Goal: Use online tool/utility: Utilize a website feature to perform a specific function

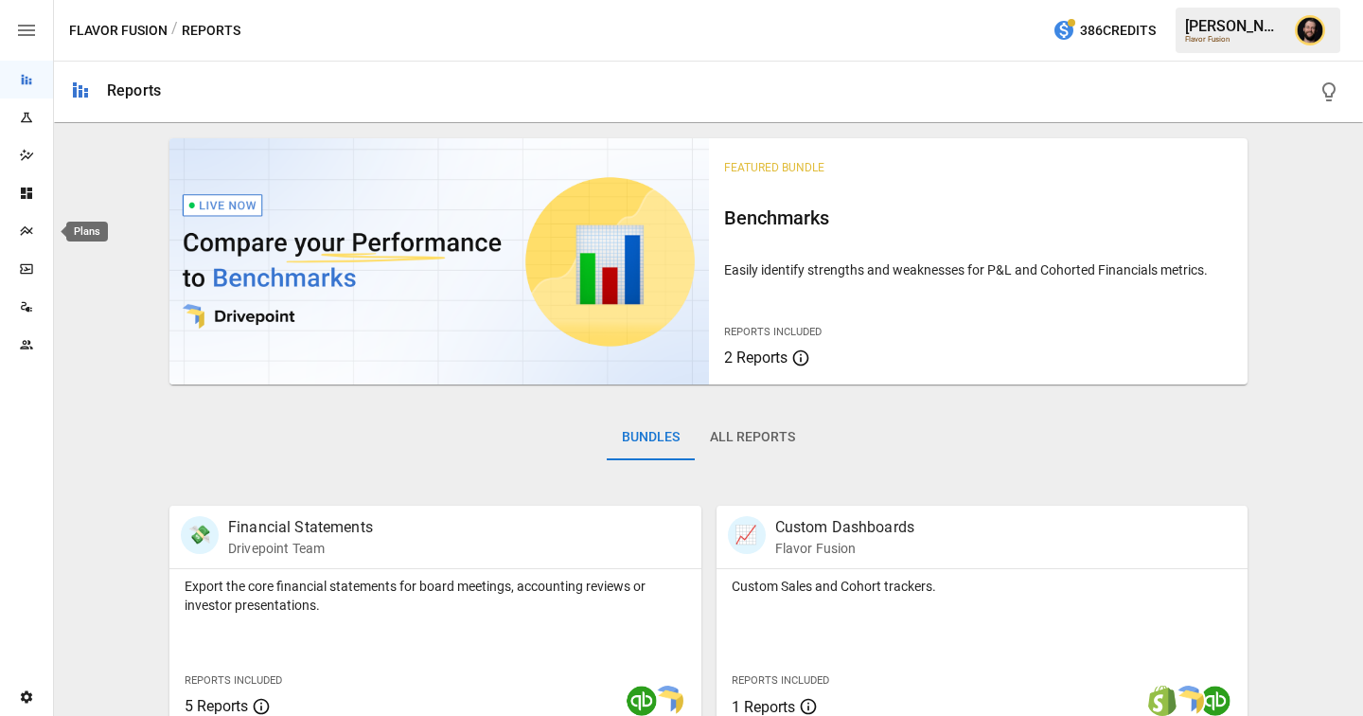
click at [34, 231] on div "Plans" at bounding box center [26, 230] width 53 height 15
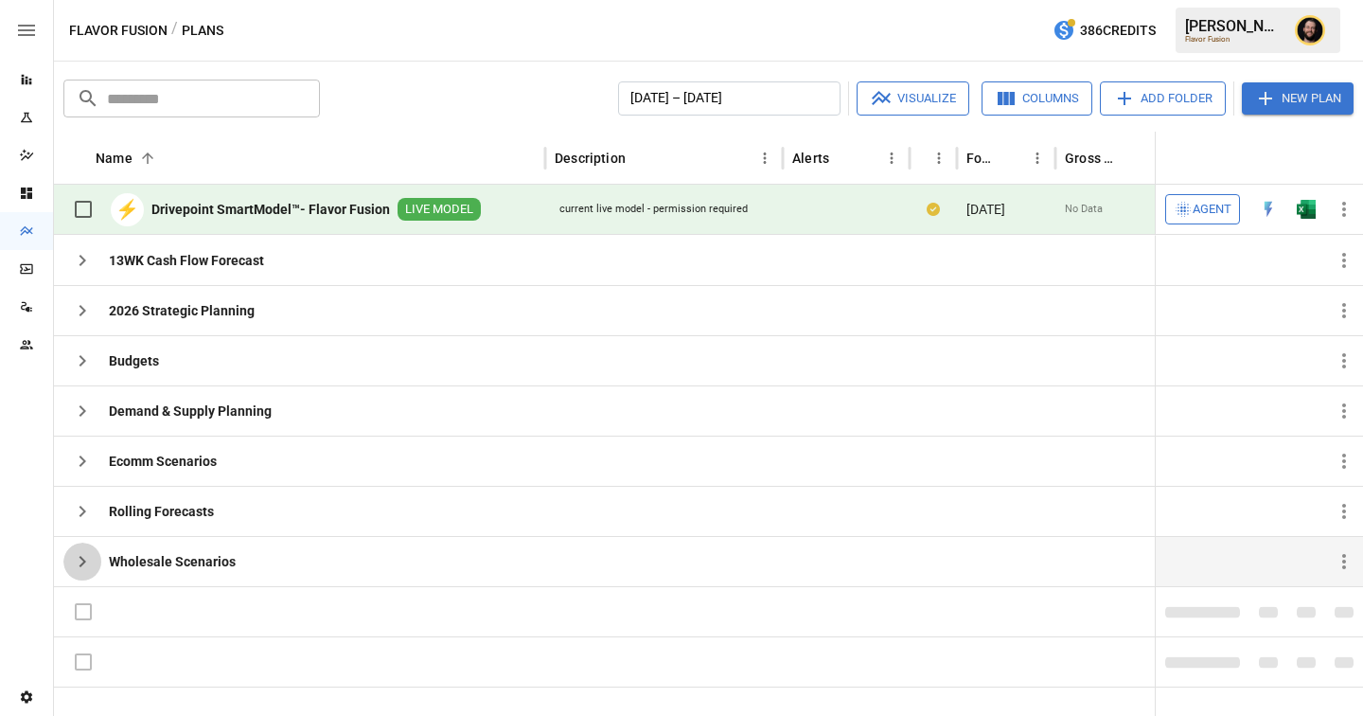
click at [90, 555] on icon "button" at bounding box center [82, 561] width 23 height 23
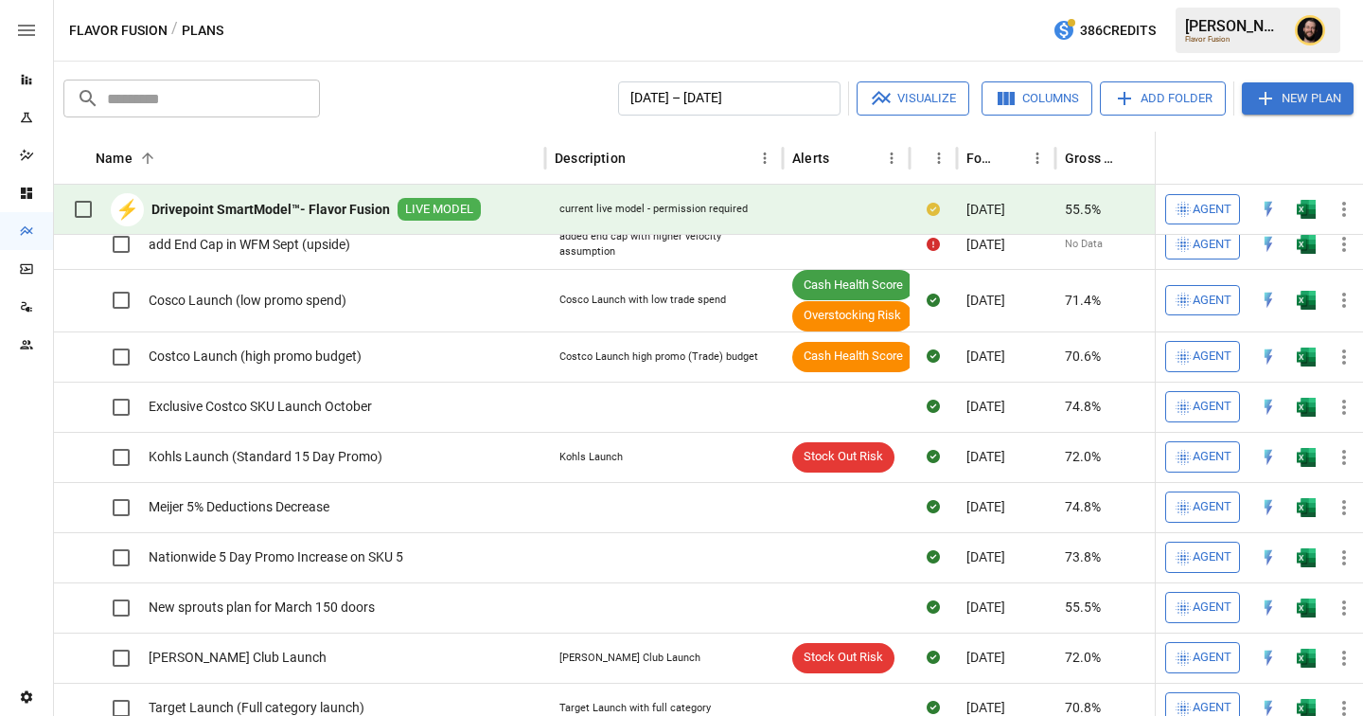
scroll to position [32, 0]
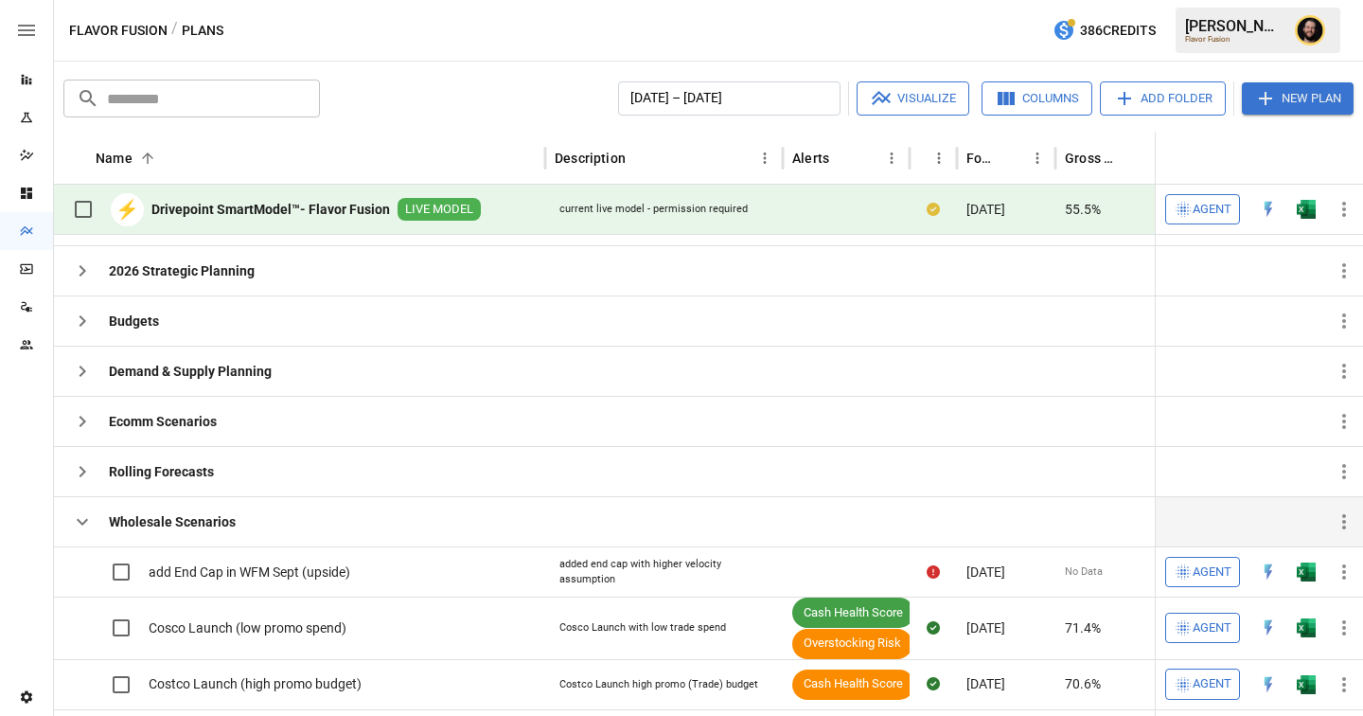
click at [73, 515] on icon "button" at bounding box center [82, 521] width 23 height 23
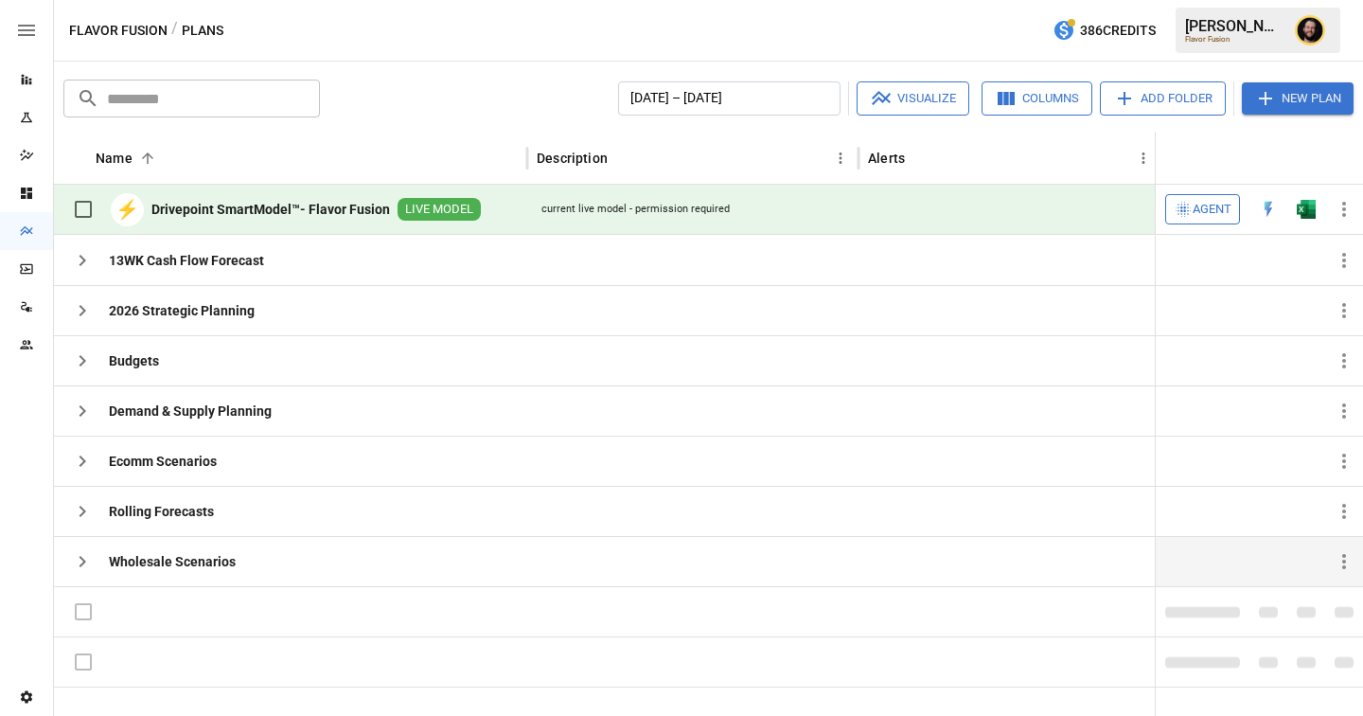
scroll to position [0, 0]
click at [76, 310] on icon "button" at bounding box center [82, 310] width 23 height 23
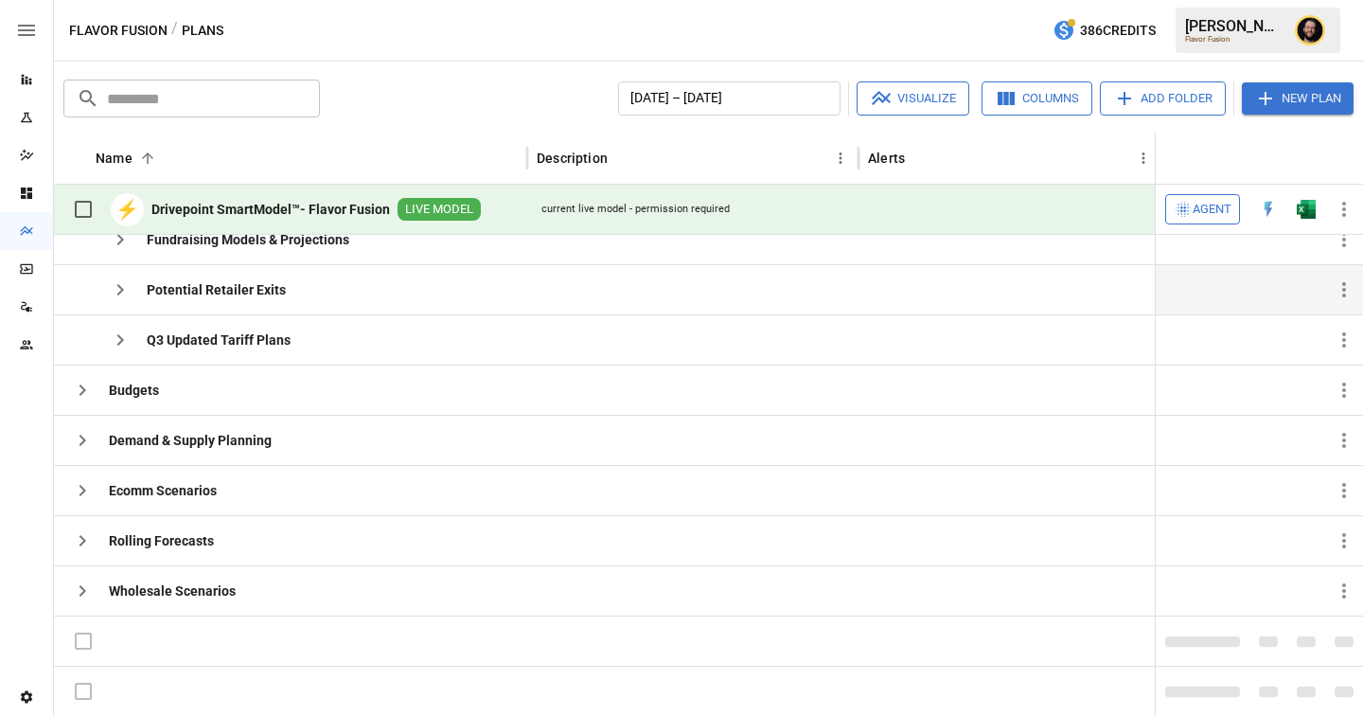
scroll to position [35, 0]
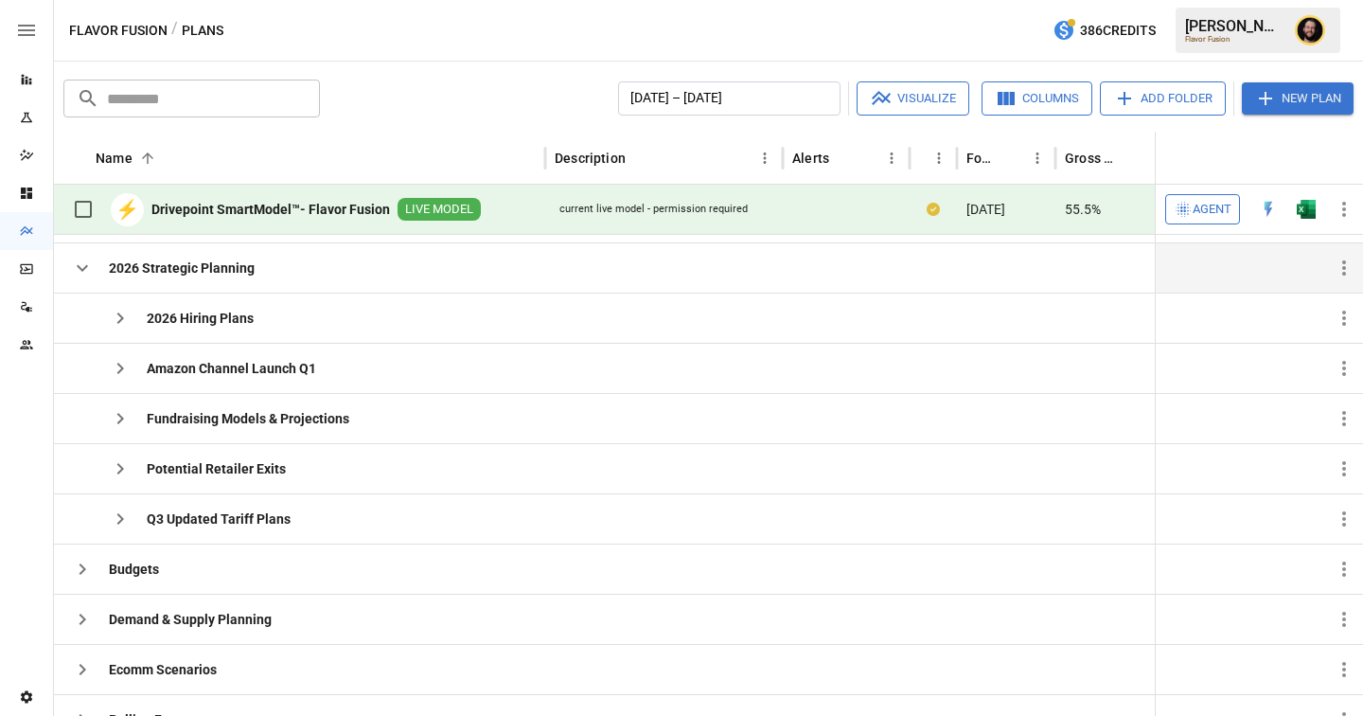
click at [83, 271] on icon "button" at bounding box center [82, 268] width 23 height 23
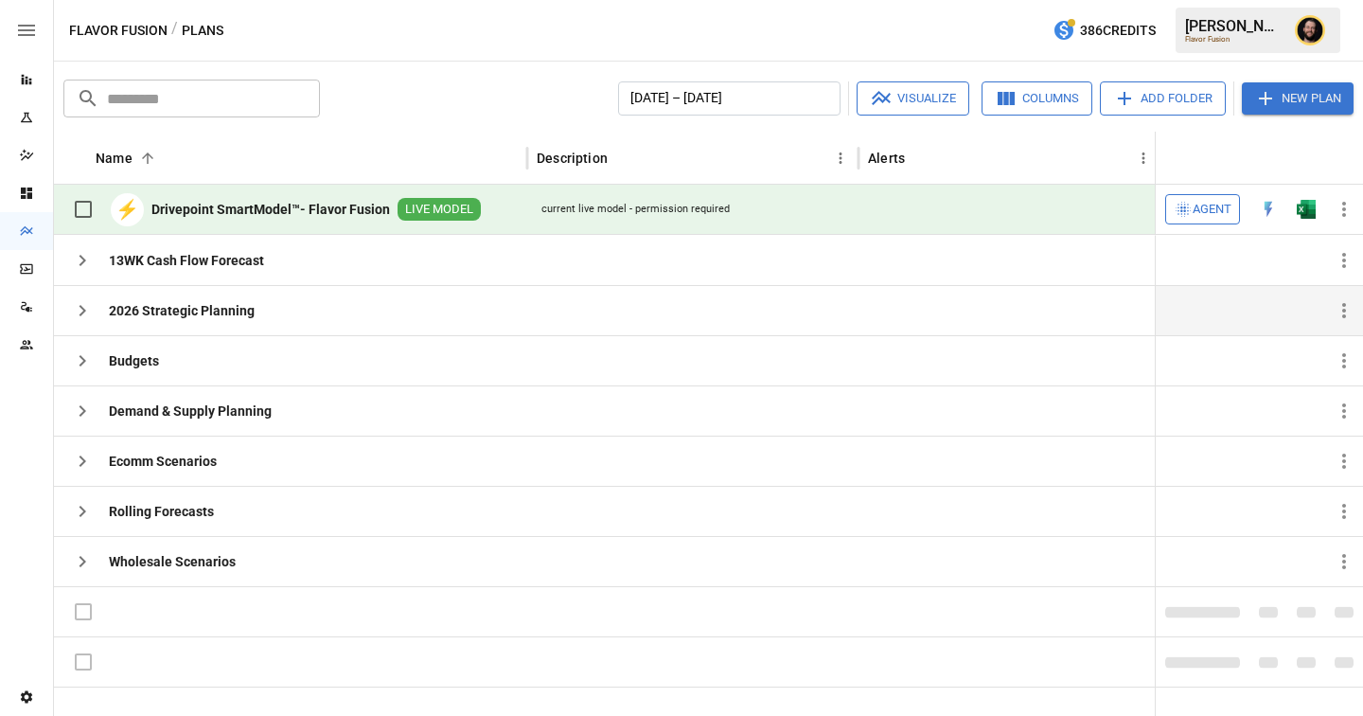
scroll to position [0, 0]
click at [24, 190] on icon "Dashboards" at bounding box center [26, 192] width 11 height 11
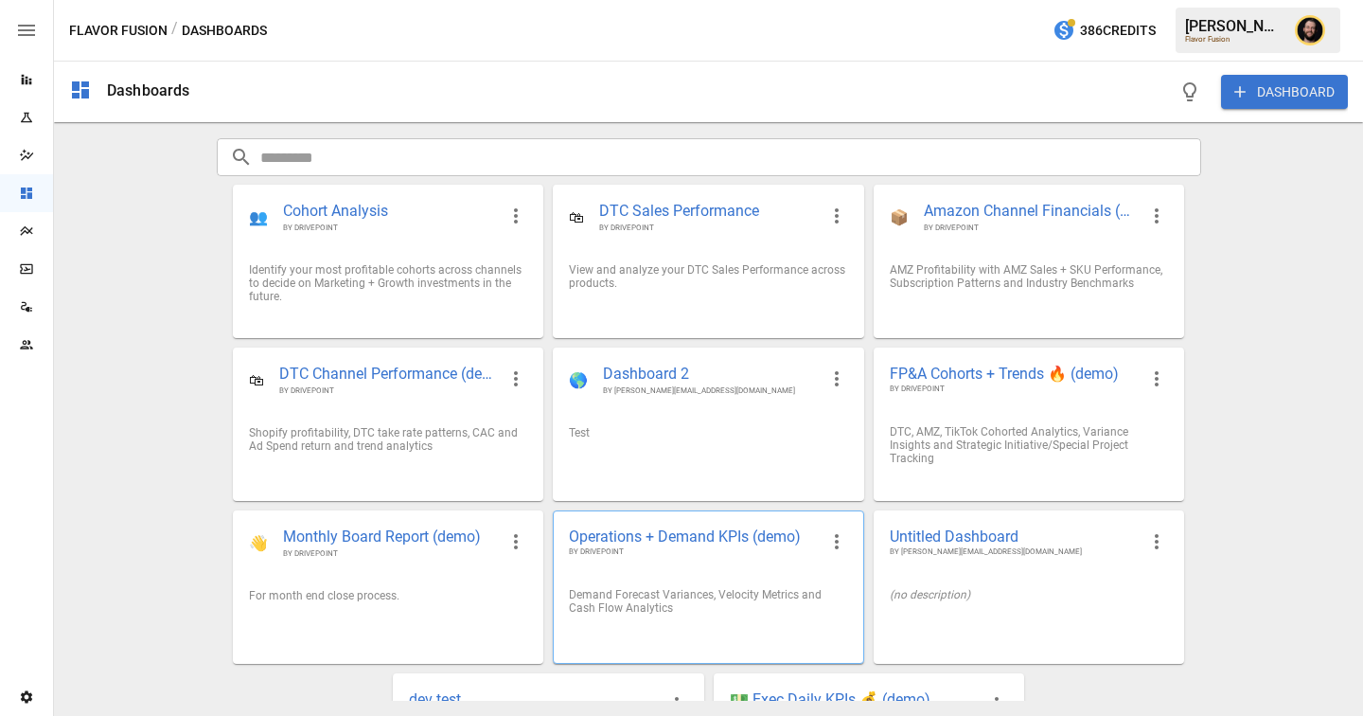
scroll to position [127, 0]
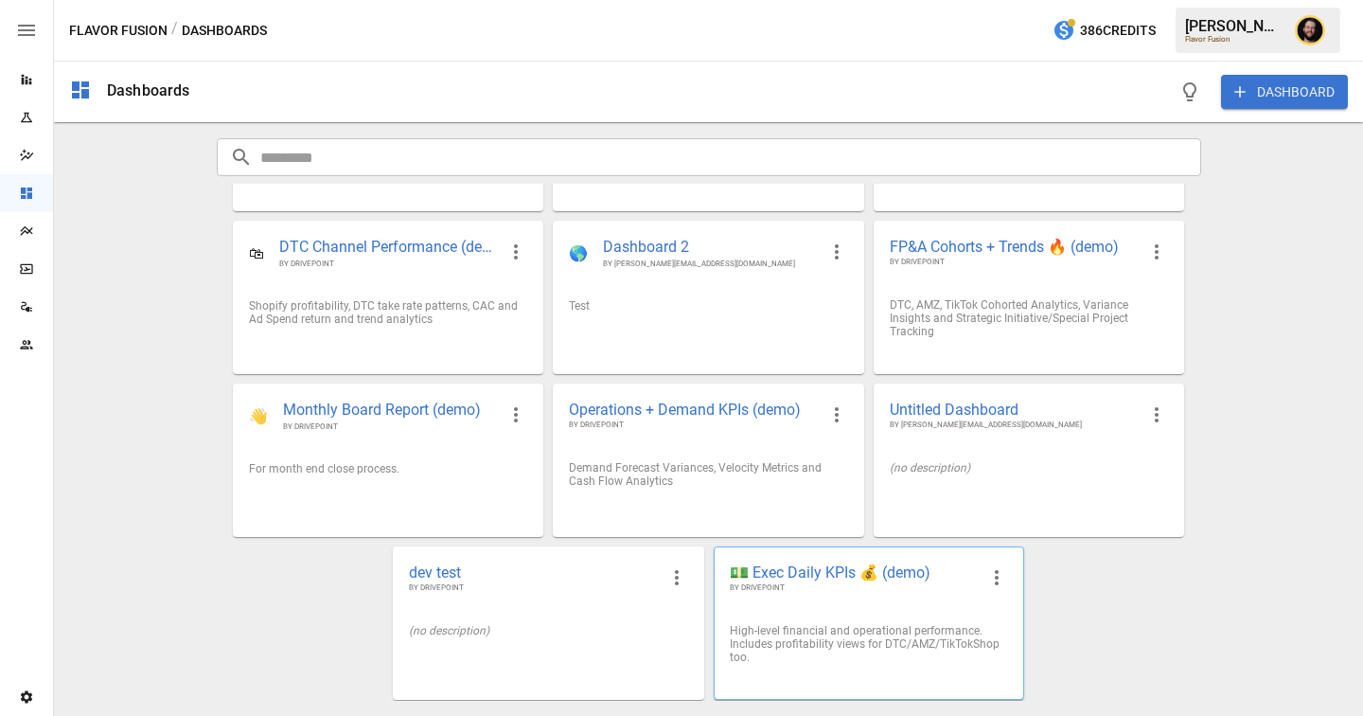
click at [836, 573] on span "💵 Exec Daily KPIs 💰 (demo)" at bounding box center [854, 572] width 248 height 20
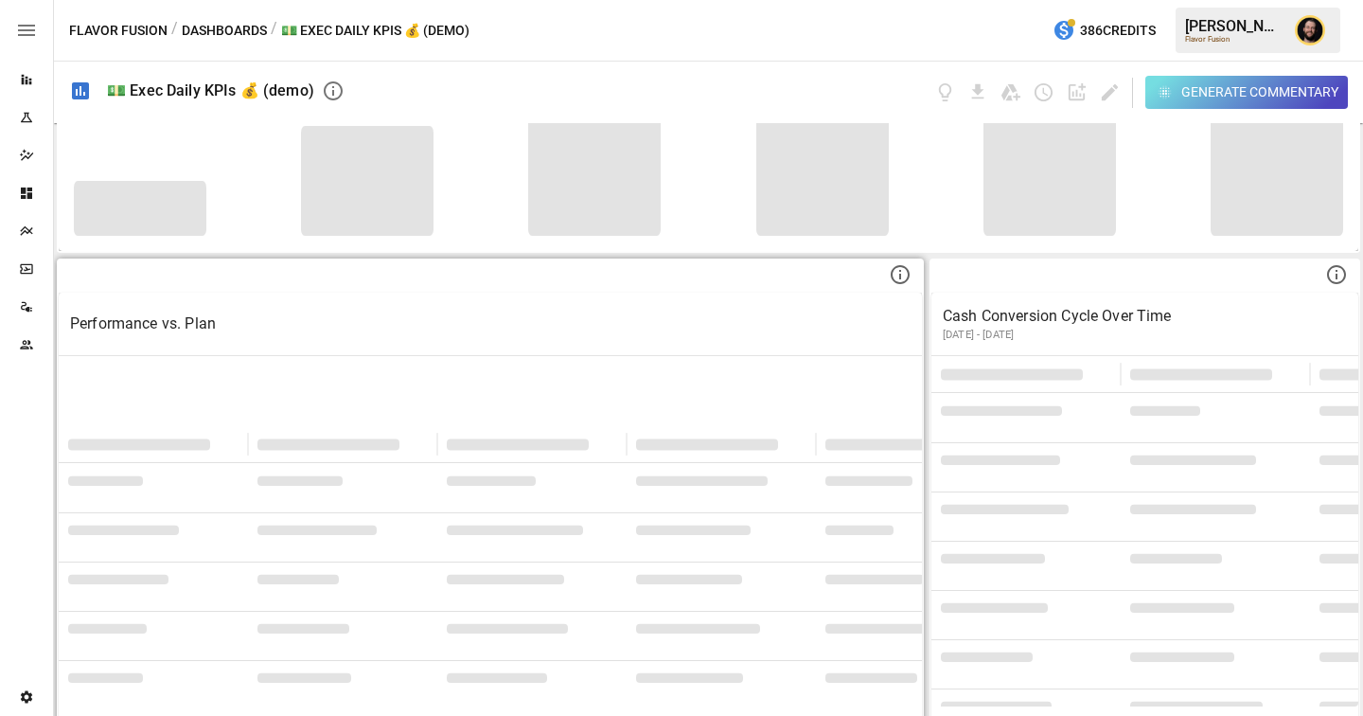
scroll to position [546, 0]
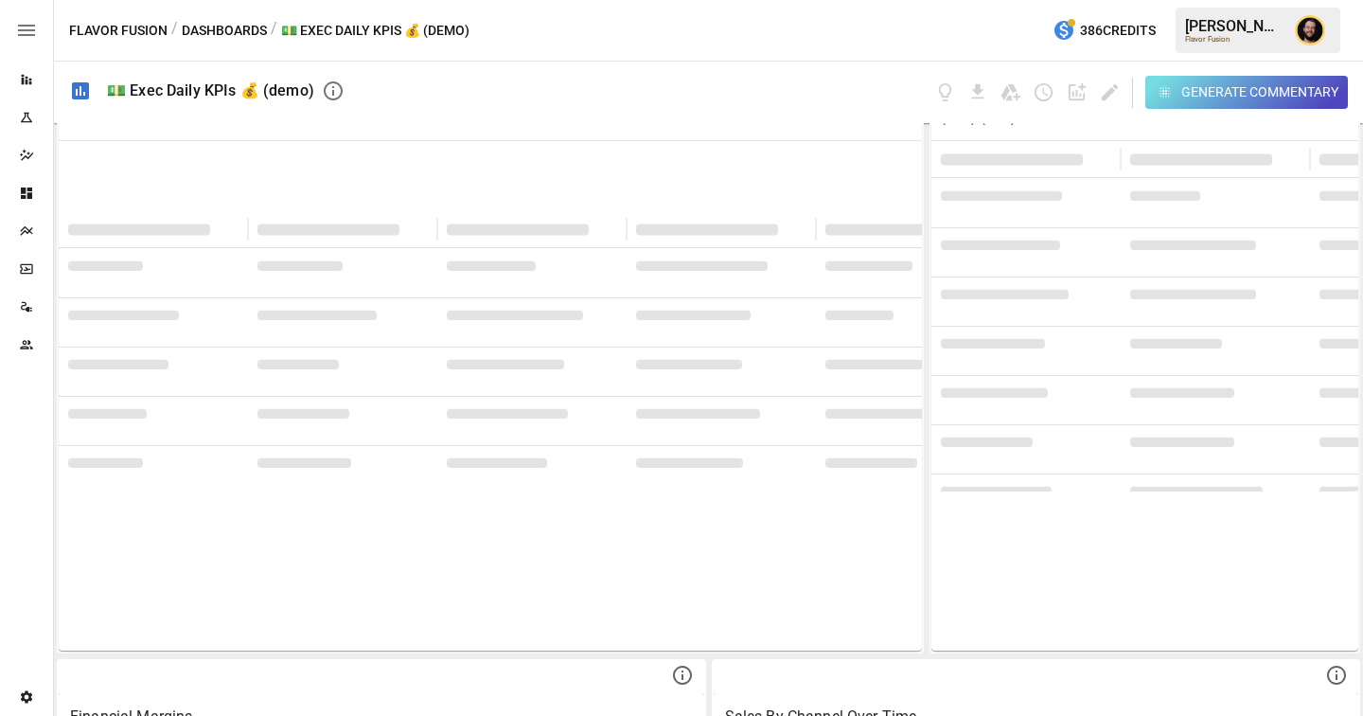
click at [1114, 88] on icon "Edit dashboard" at bounding box center [1110, 92] width 16 height 16
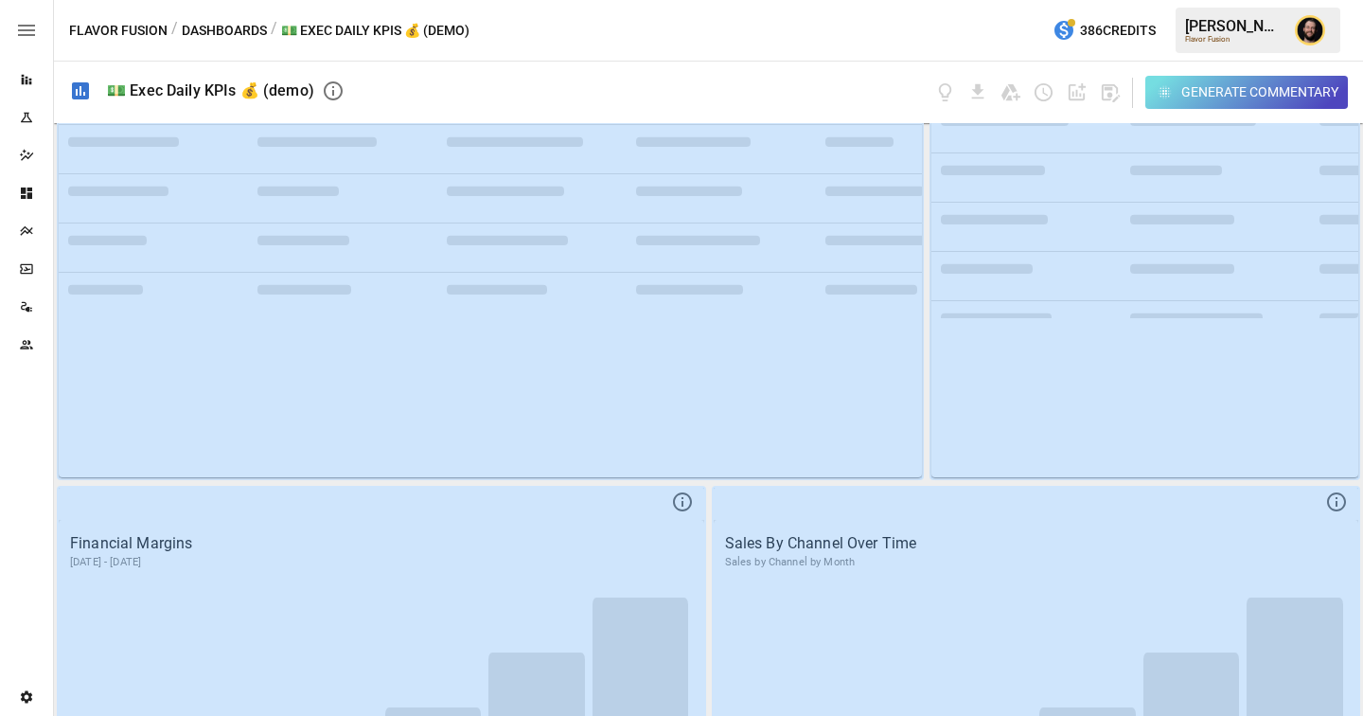
scroll to position [500, 0]
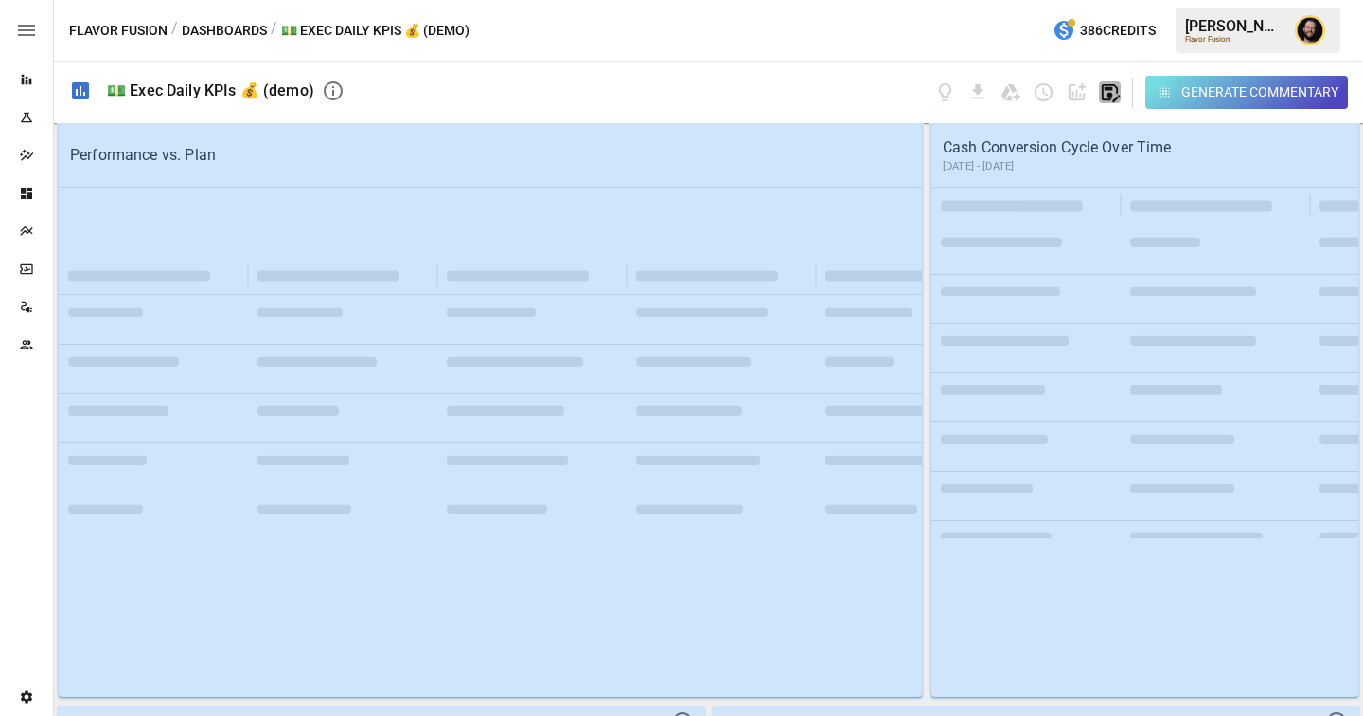
click at [1112, 89] on icon "button" at bounding box center [1110, 92] width 22 height 22
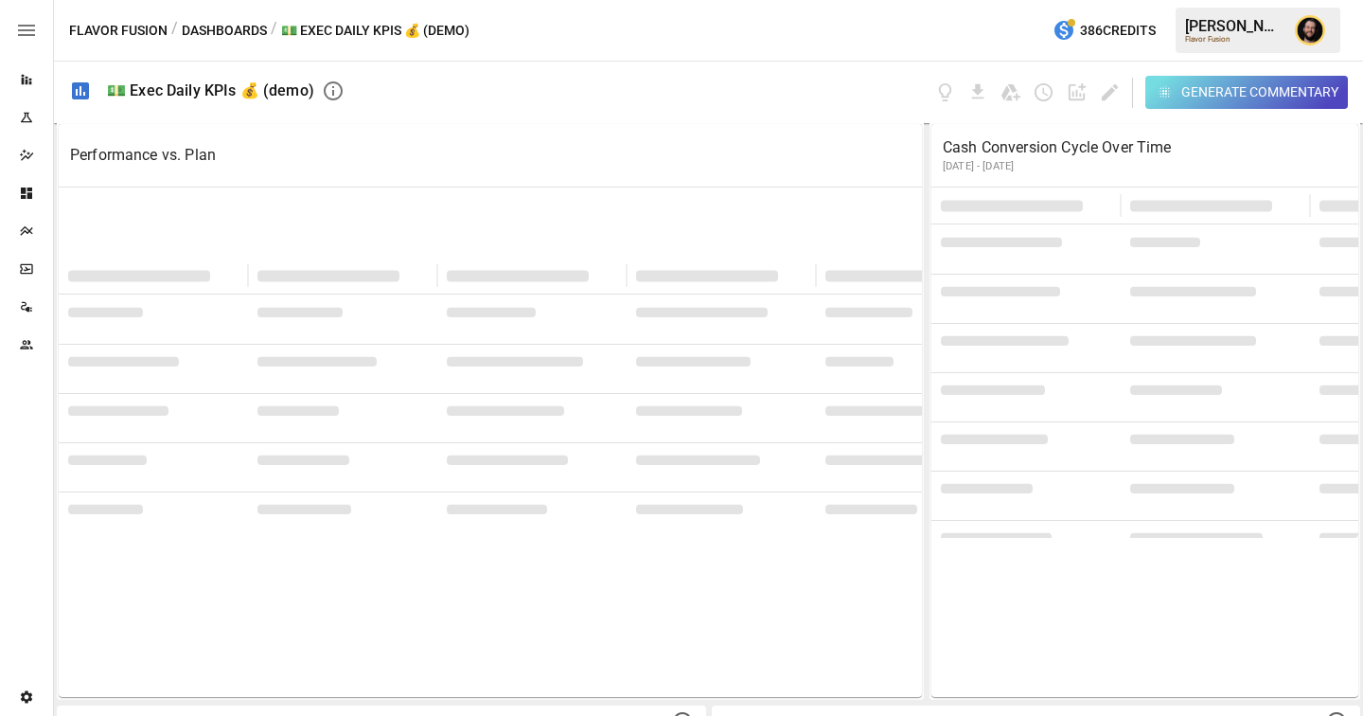
click at [1210, 91] on div "Generate Commentary" at bounding box center [1260, 92] width 157 height 24
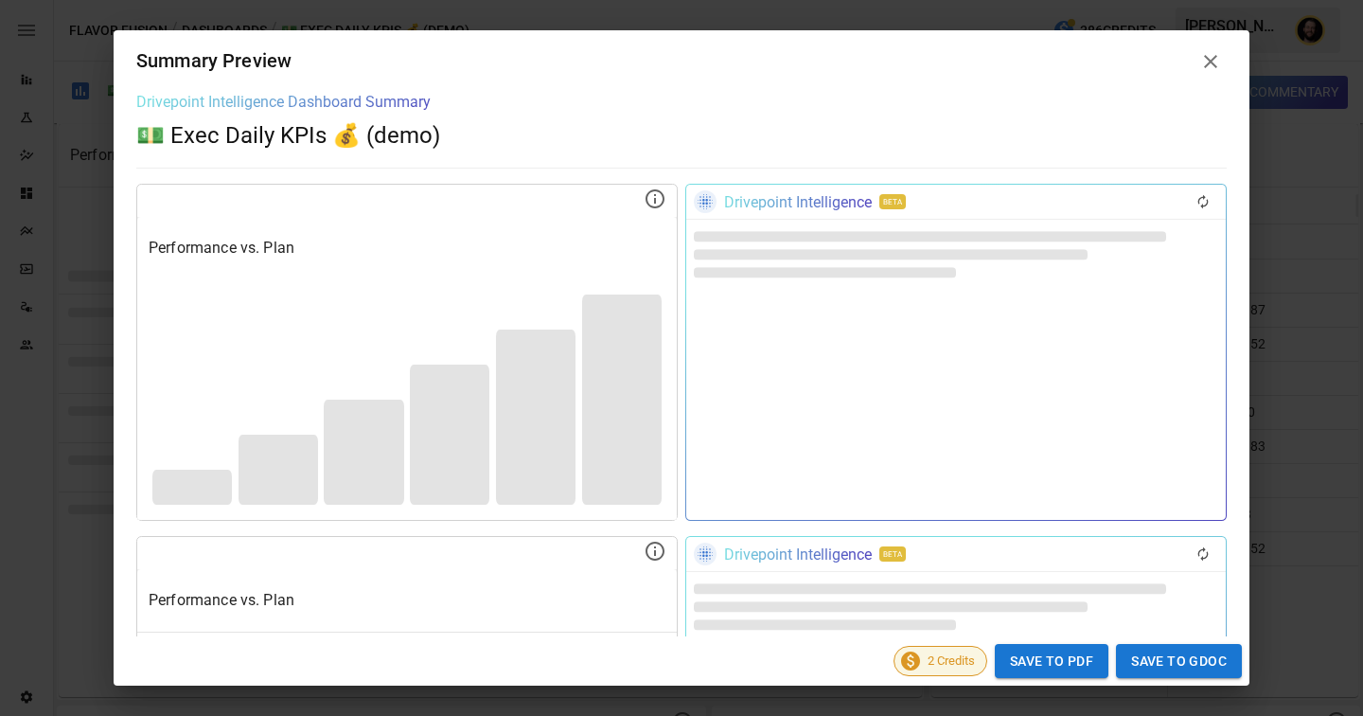
scroll to position [390, 0]
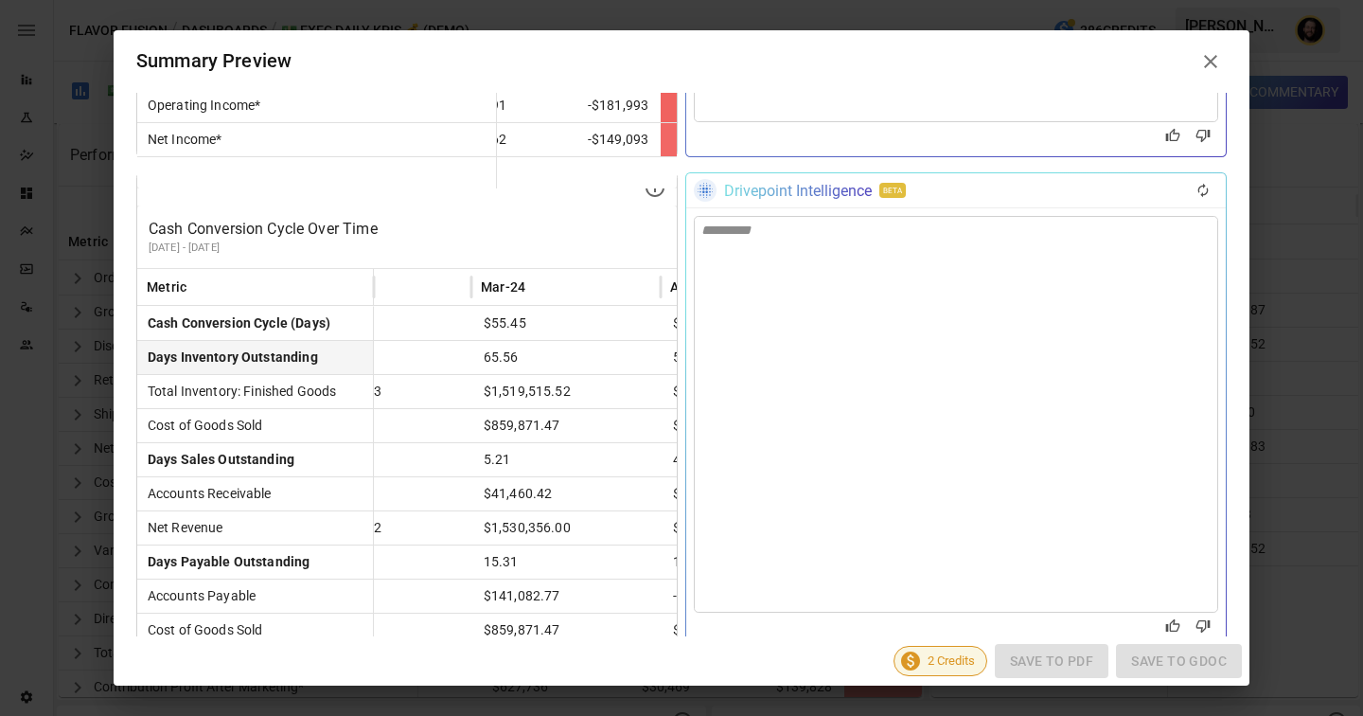
scroll to position [0, 356]
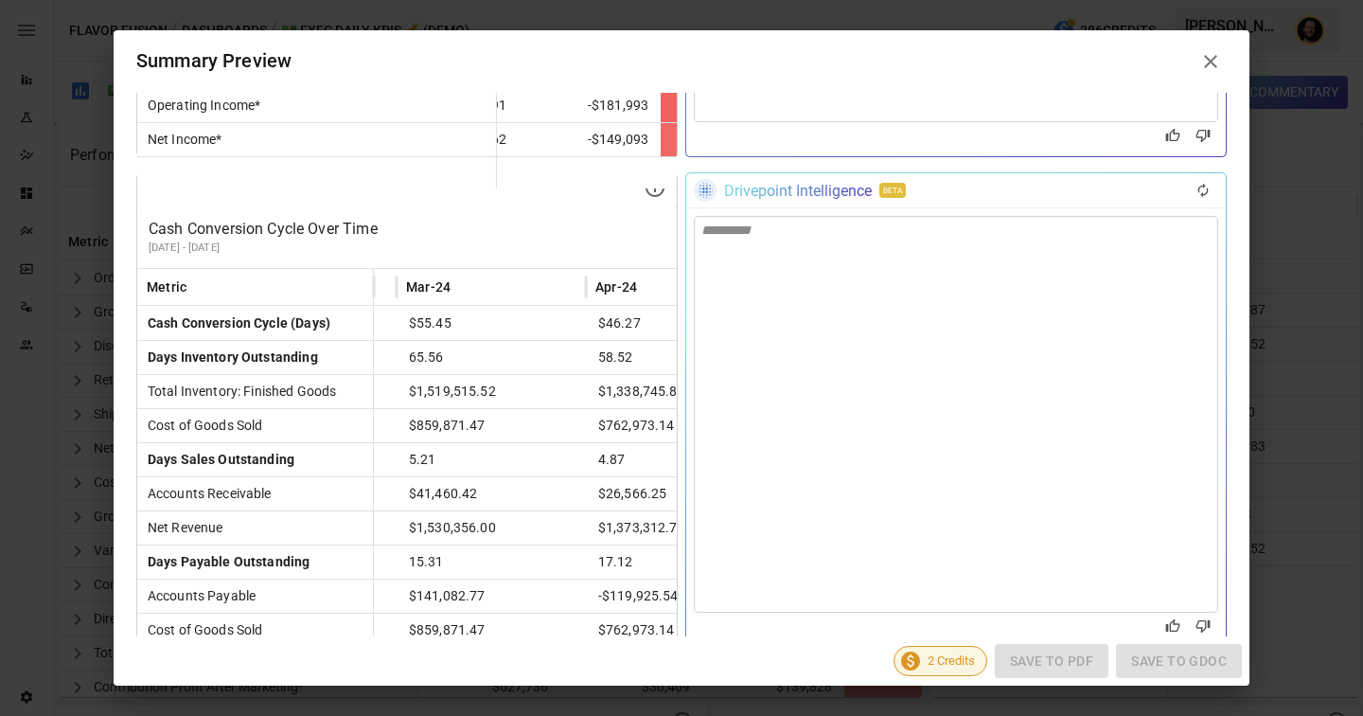
click at [883, 327] on div "*********" at bounding box center [956, 414] width 525 height 397
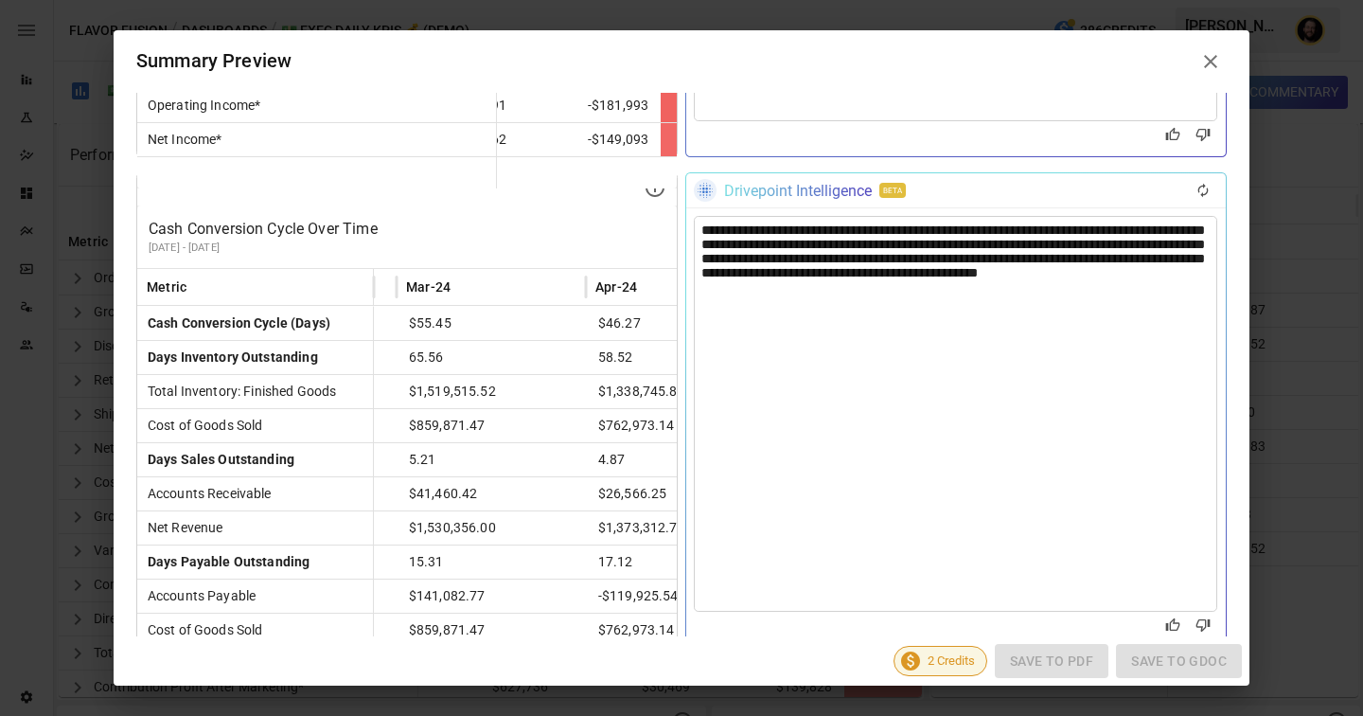
click at [851, 268] on div "**********" at bounding box center [956, 414] width 524 height 396
click at [1124, 251] on div "**********" at bounding box center [956, 414] width 524 height 396
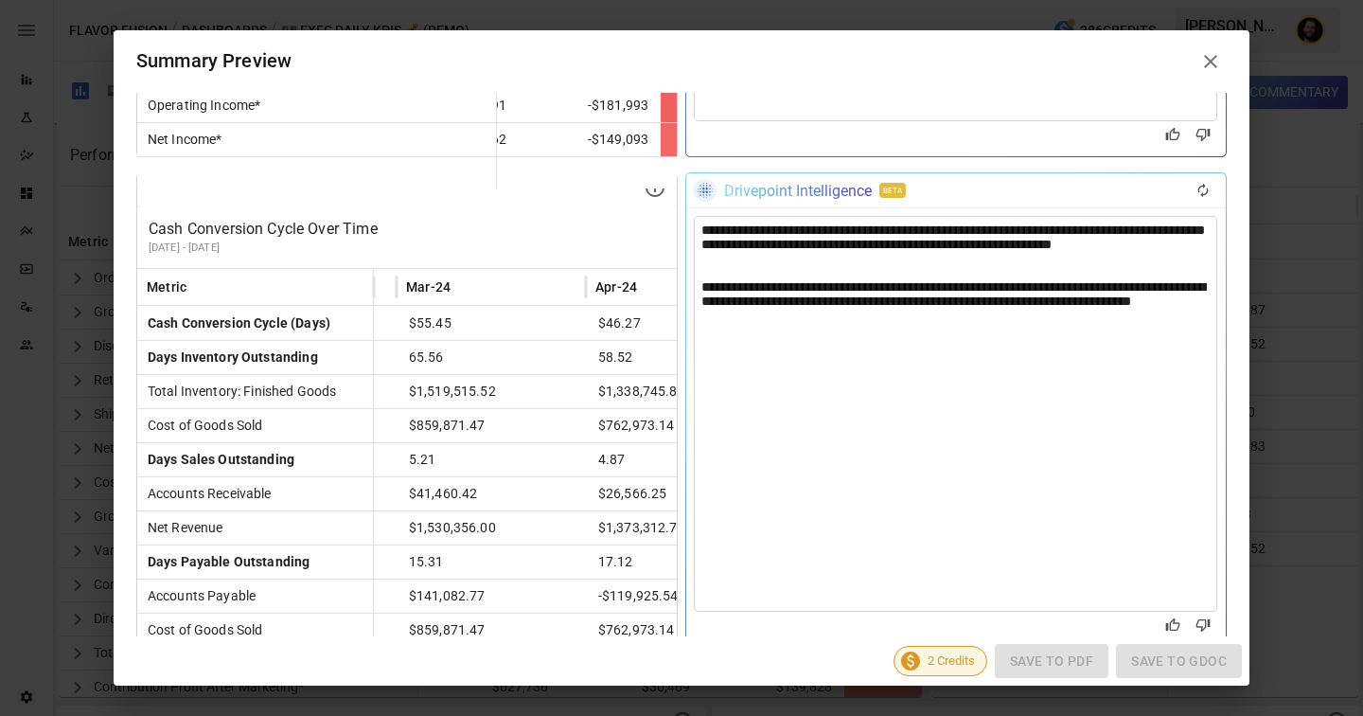
click at [988, 487] on div "**********" at bounding box center [956, 414] width 524 height 396
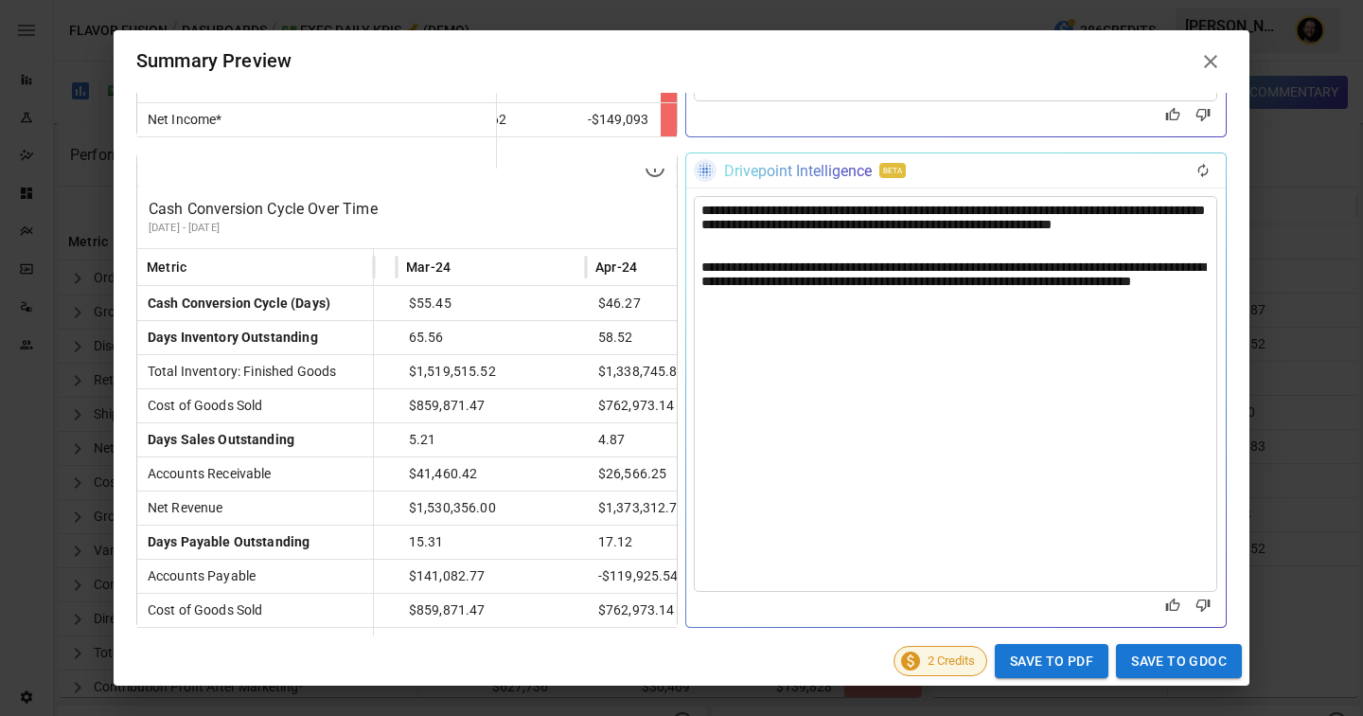
scroll to position [1113, 0]
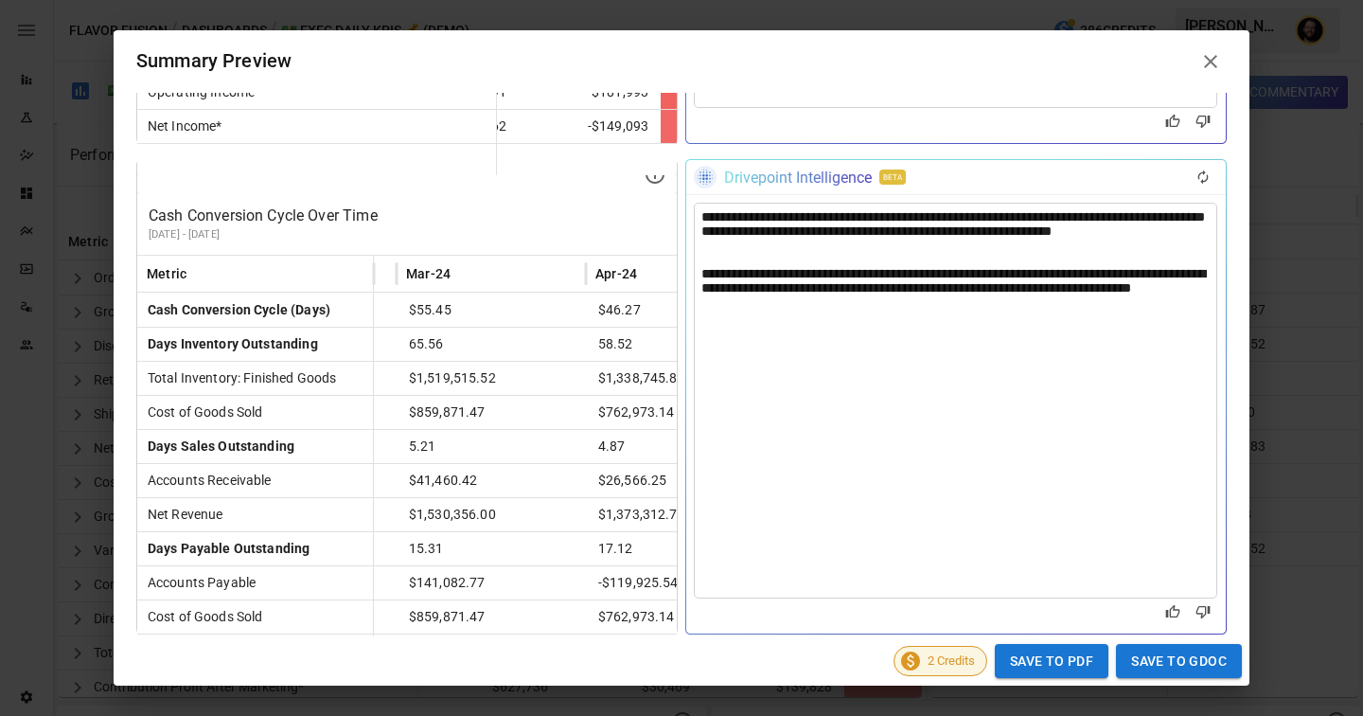
click at [1204, 59] on icon at bounding box center [1211, 61] width 23 height 23
